Goal: Task Accomplishment & Management: Use online tool/utility

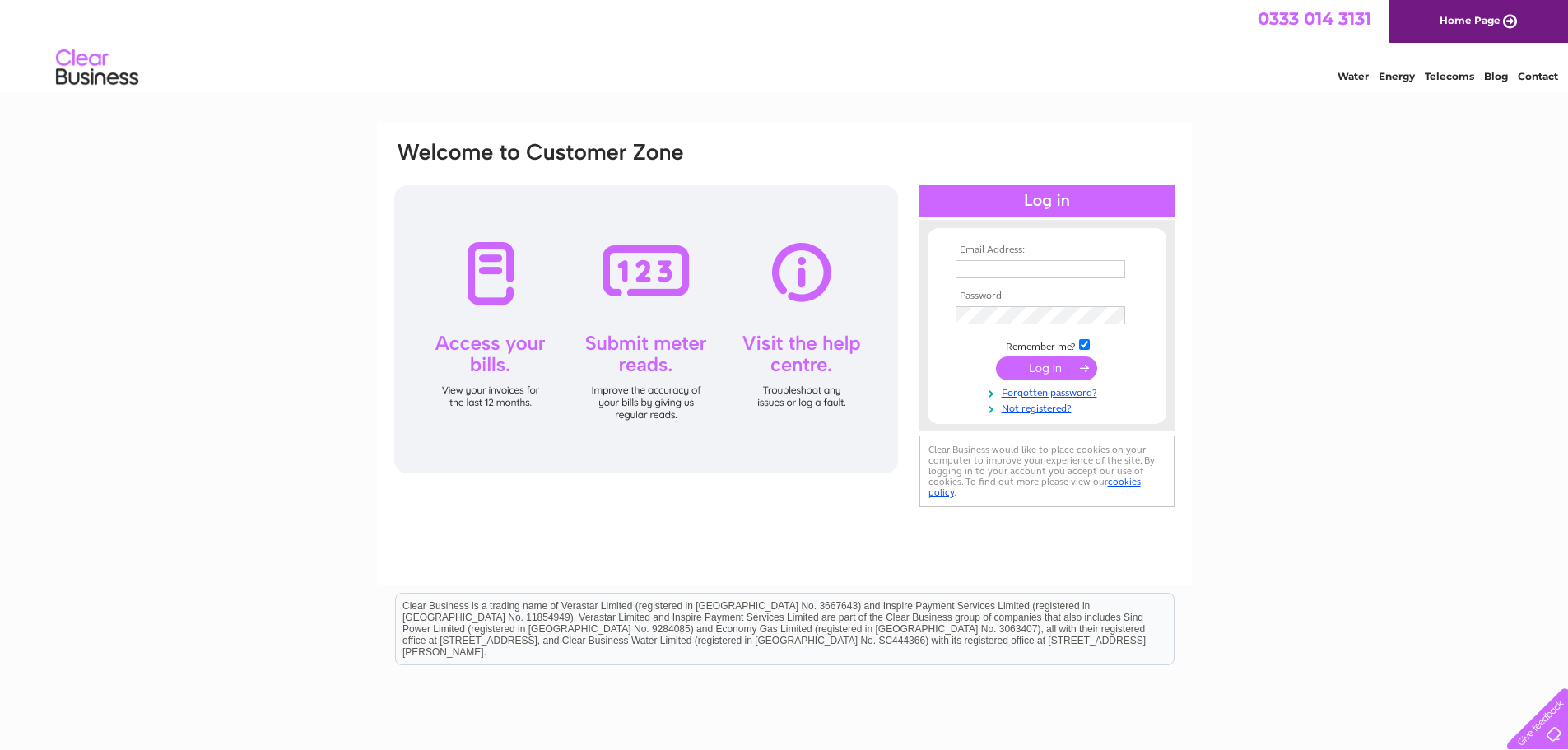
type input "enquiries@durhamcitygolf.co.uk"
click at [1079, 365] on input "submit" at bounding box center [1047, 368] width 101 height 23
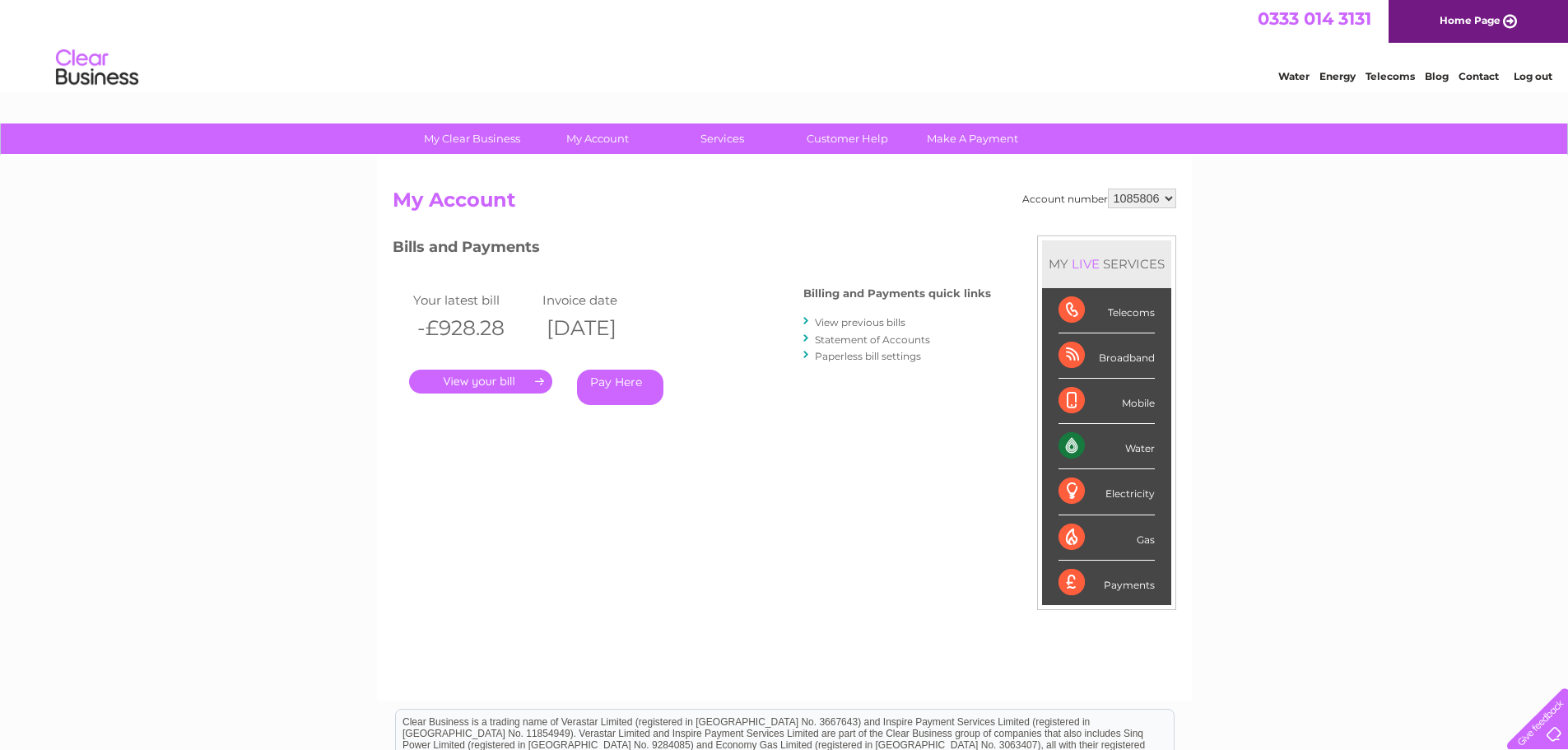
click at [525, 380] on link "." at bounding box center [481, 381] width 143 height 24
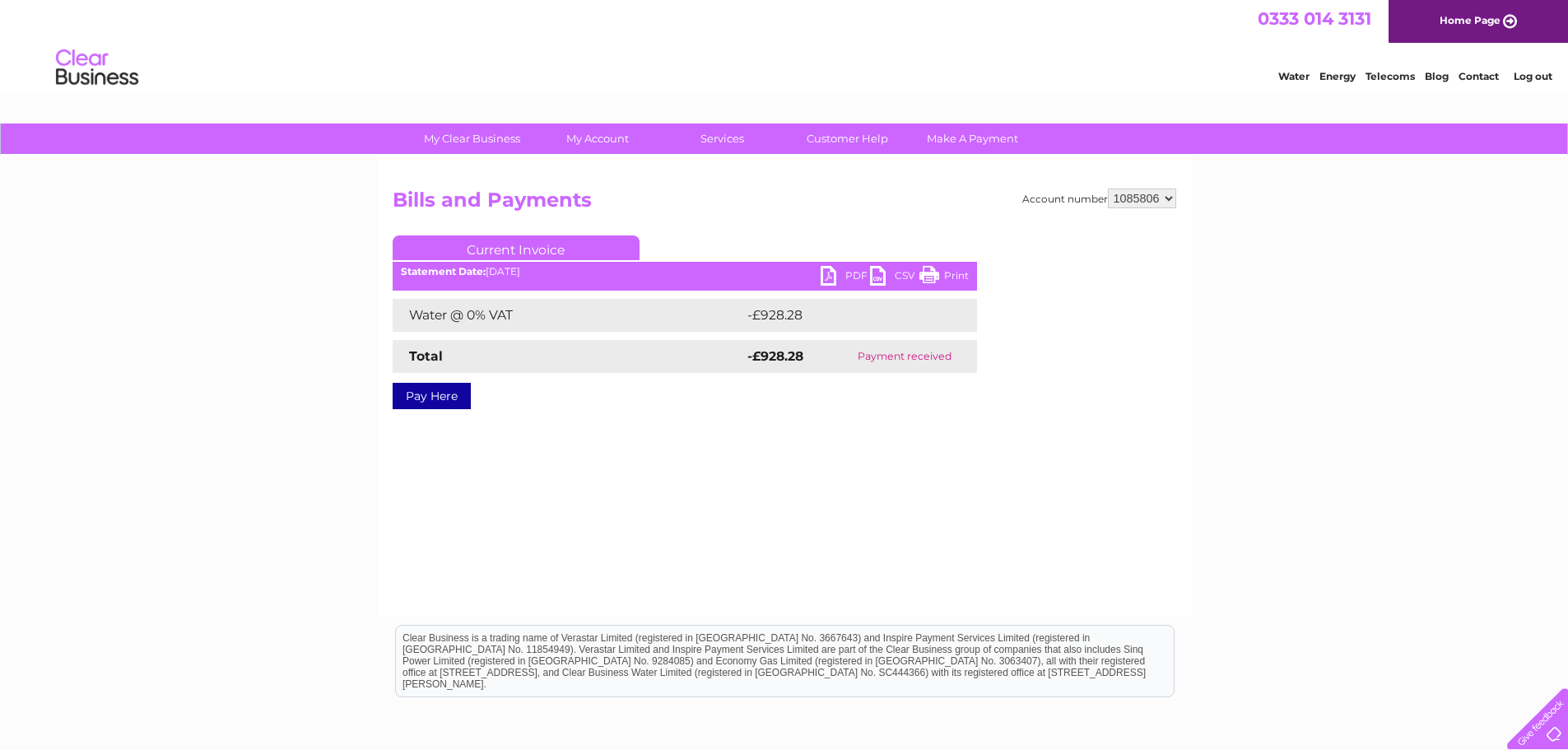
click at [945, 270] on link "Print" at bounding box center [943, 277] width 49 height 24
click at [857, 267] on link "PDF" at bounding box center [844, 277] width 49 height 24
drag, startPoint x: 1019, startPoint y: 677, endPoint x: 979, endPoint y: 729, distance: 65.6
click at [982, 722] on html "Clear Business is a trading name of Verastar Limited (registered in [GEOGRAPHIC…" at bounding box center [784, 669] width 1568 height 105
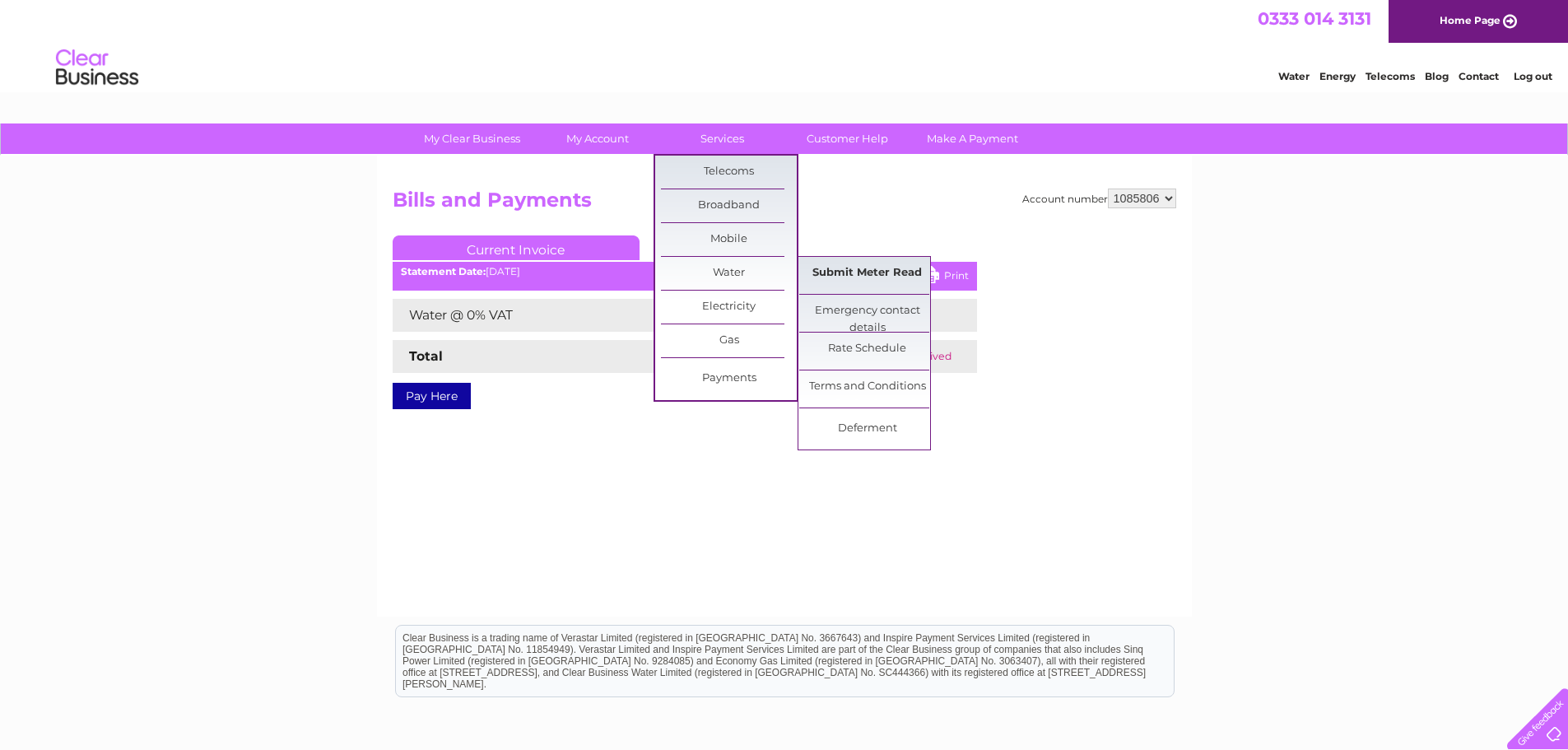
click at [807, 273] on link "Submit Meter Read" at bounding box center [867, 273] width 136 height 33
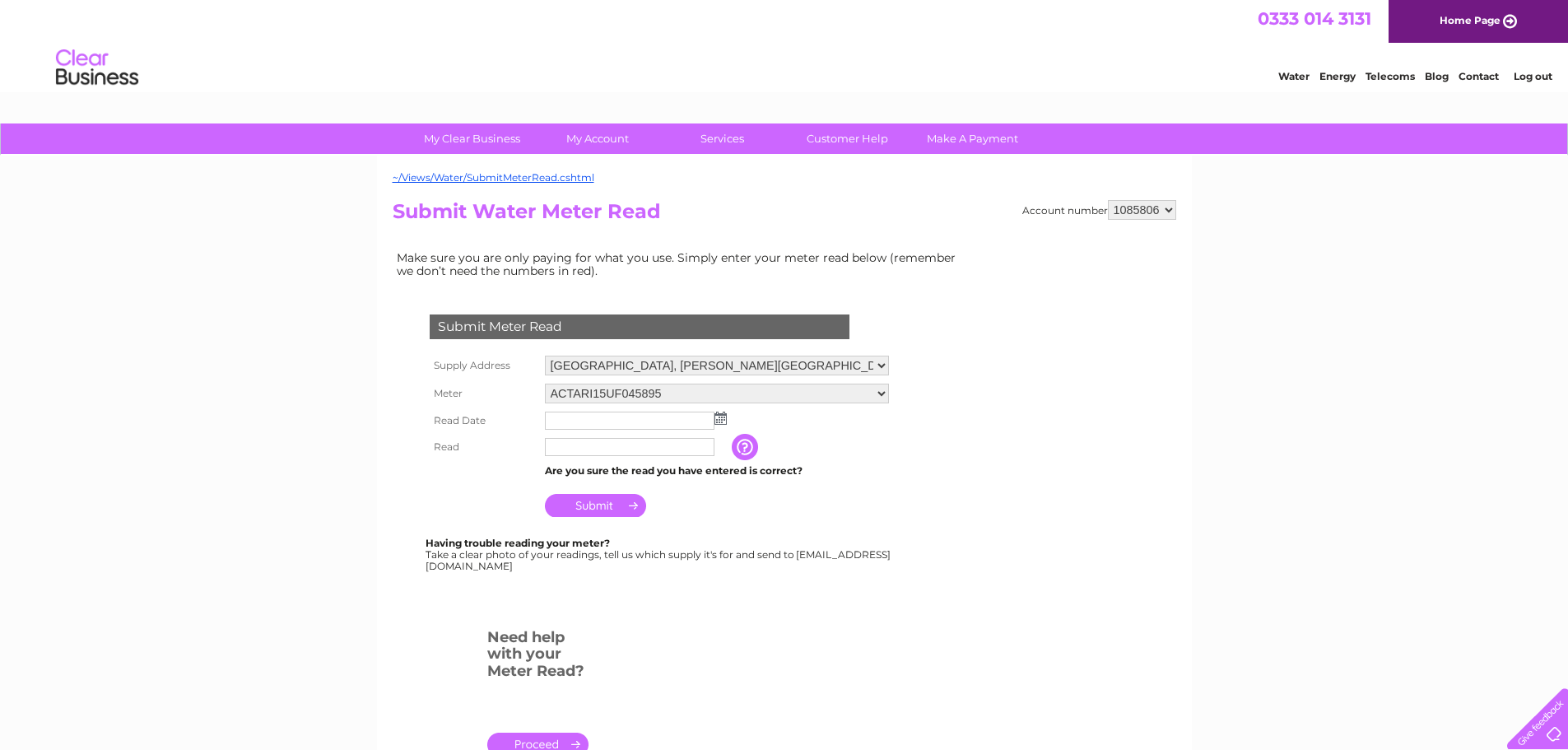
click at [672, 394] on select "ACTARI15UF045895" at bounding box center [716, 394] width 344 height 20
click at [672, 394] on select "ACTARI15UF045895" at bounding box center [716, 395] width 344 height 22
click at [673, 418] on input "text" at bounding box center [629, 423] width 169 height 18
click at [724, 428] on td at bounding box center [716, 422] width 352 height 28
click at [720, 419] on img at bounding box center [720, 419] width 12 height 13
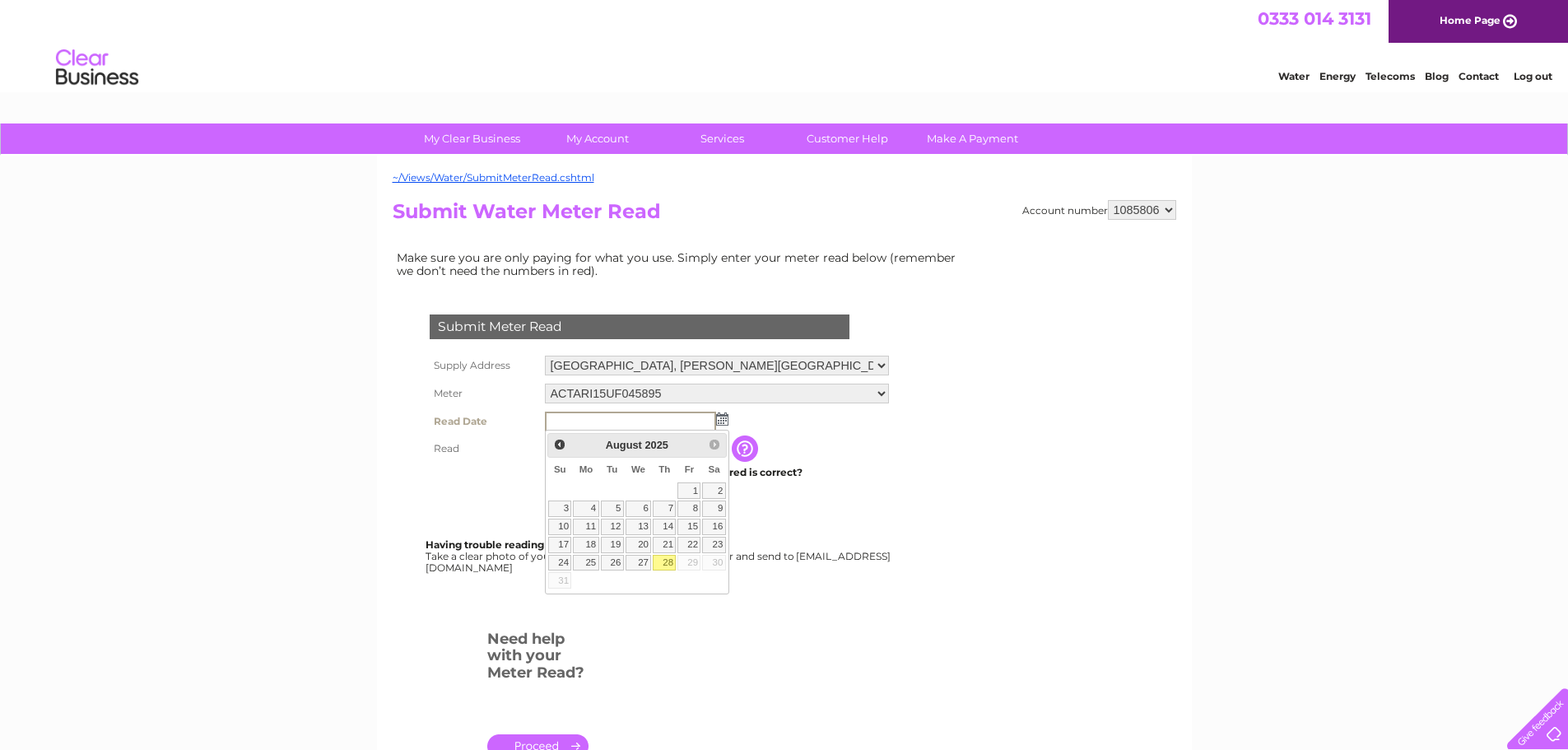
click at [672, 570] on link "28" at bounding box center [664, 563] width 23 height 17
type input "2025/08/28"
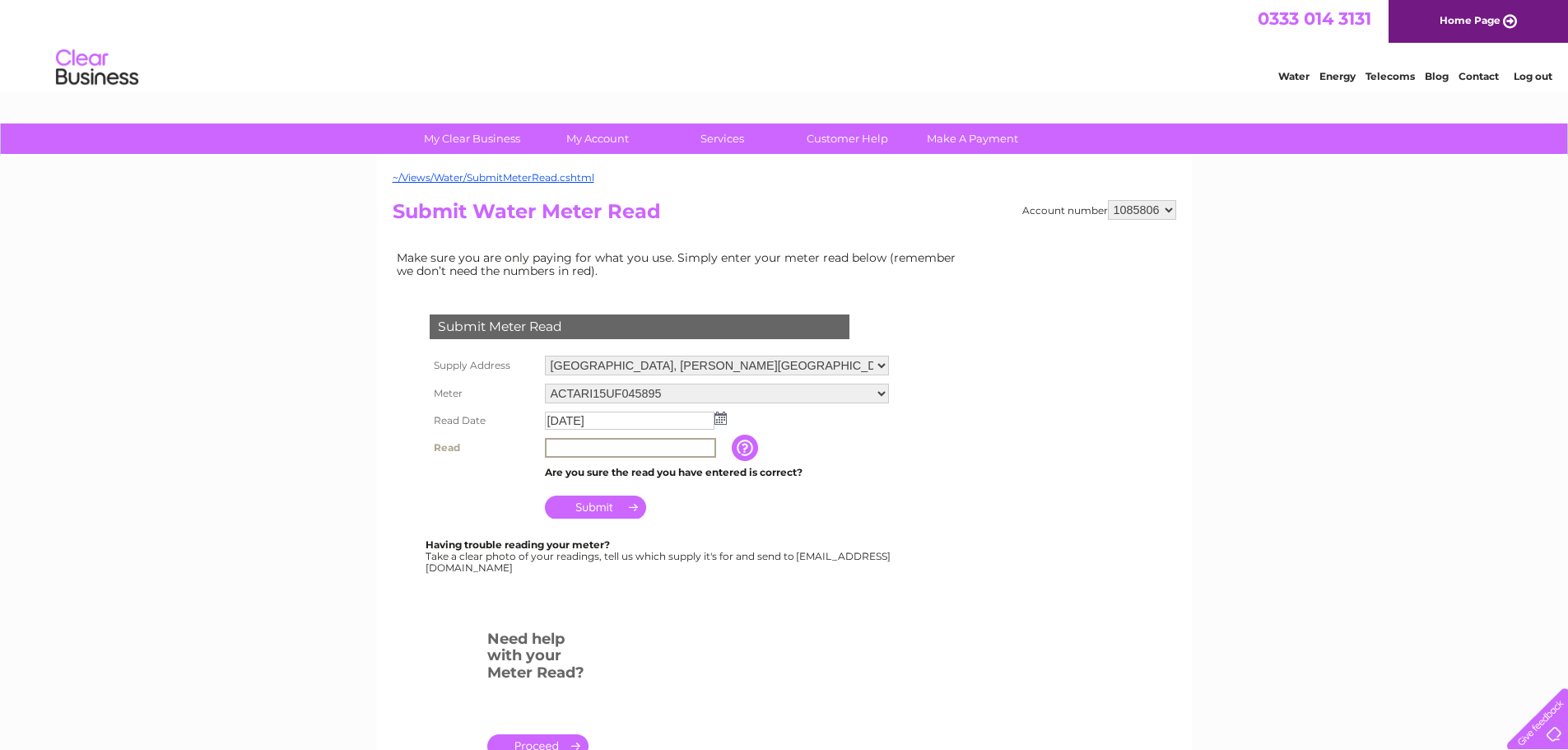
click at [628, 446] on input "text" at bounding box center [630, 448] width 171 height 20
type input "37347"
click at [610, 512] on input "Submit" at bounding box center [595, 506] width 101 height 23
